Goal: Information Seeking & Learning: Understand process/instructions

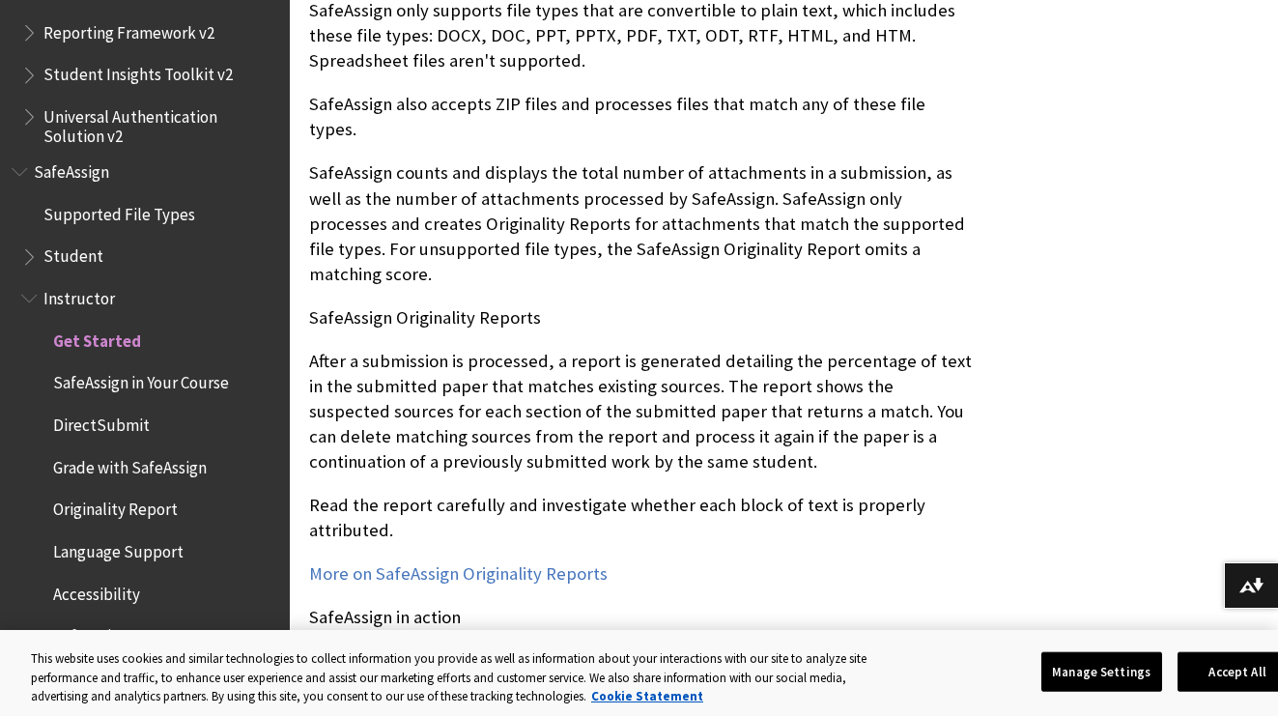
scroll to position [2282, 0]
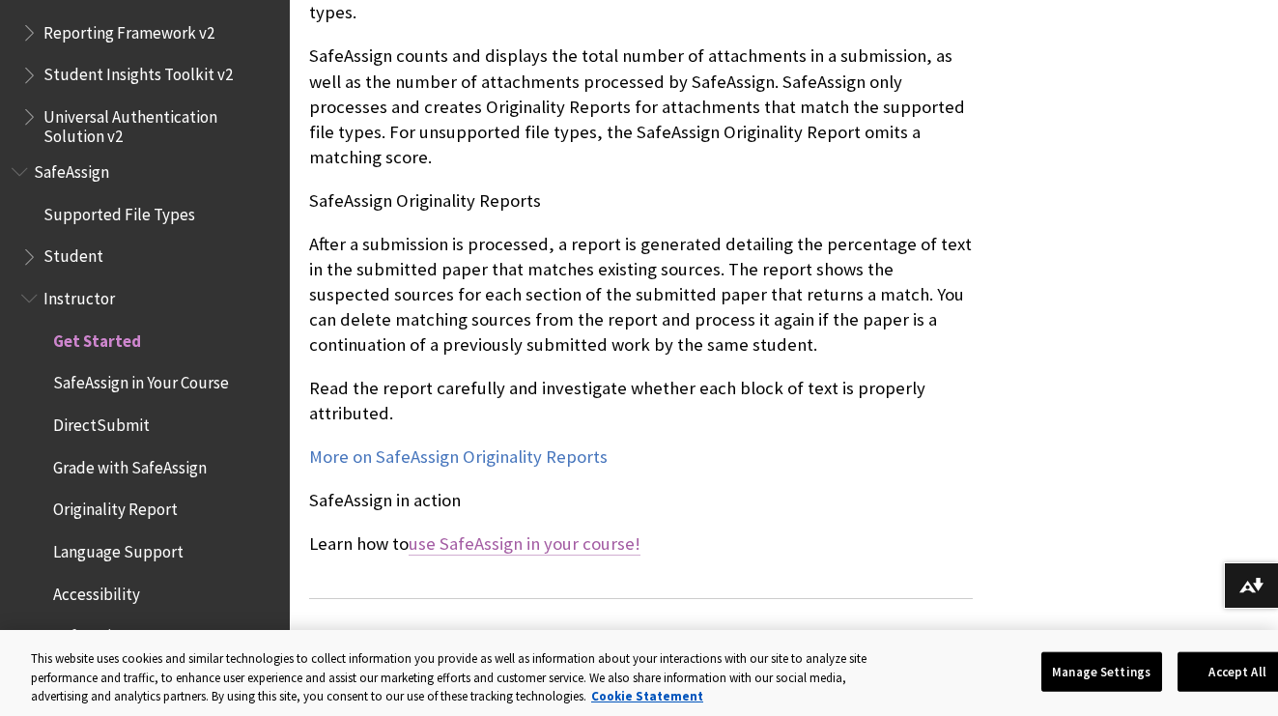
click at [548, 532] on link "use SafeAssign in your course!" at bounding box center [525, 543] width 232 height 23
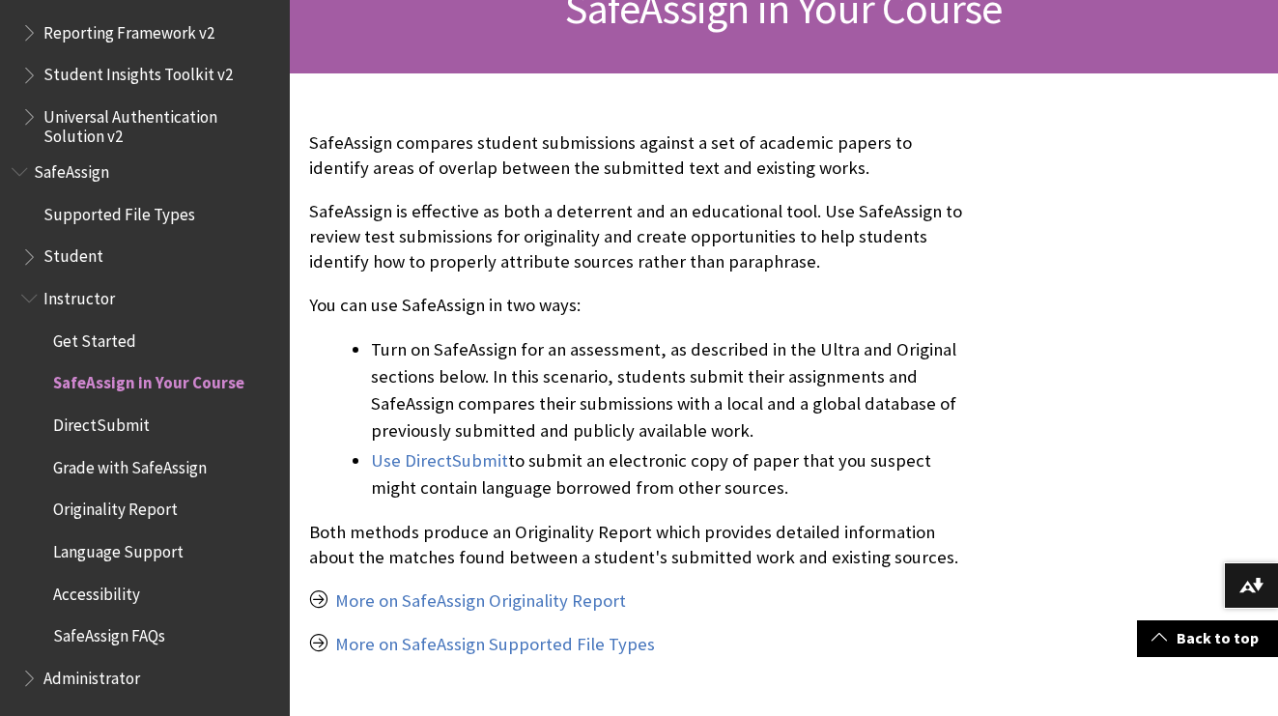
scroll to position [369, 0]
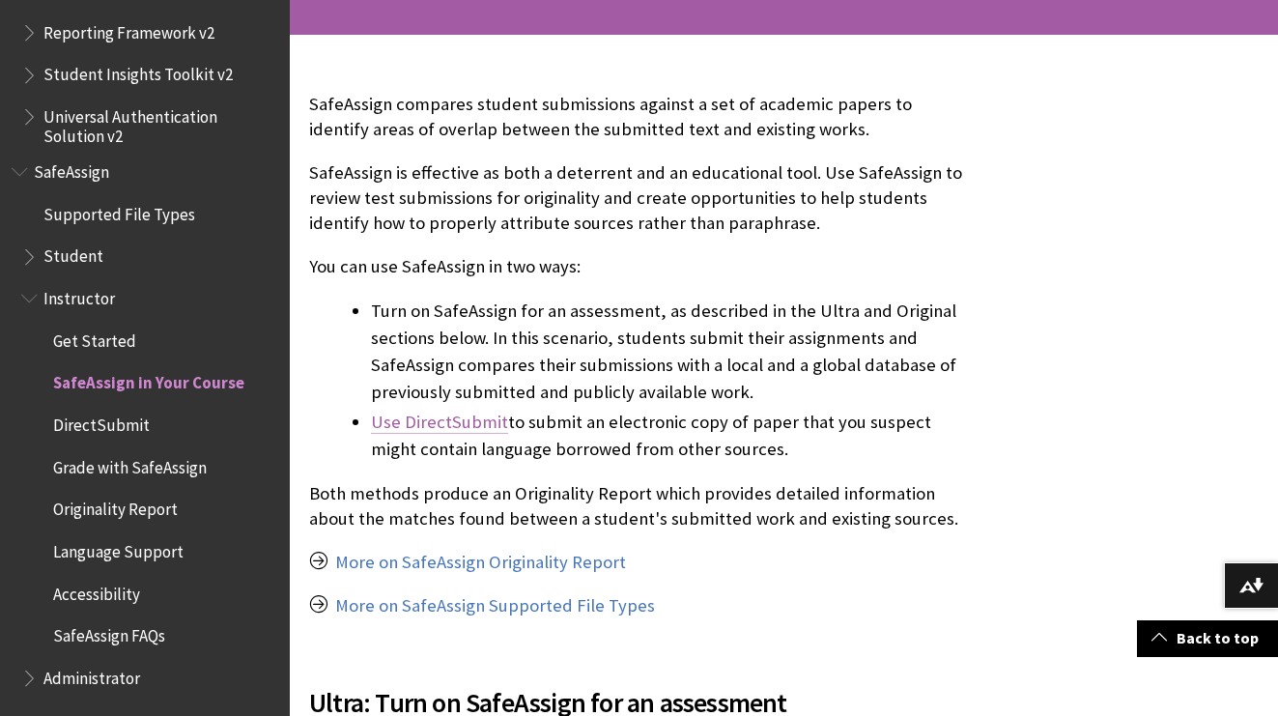
click at [456, 425] on link "Use DirectSubmit" at bounding box center [439, 422] width 137 height 23
